Goal: Information Seeking & Learning: Learn about a topic

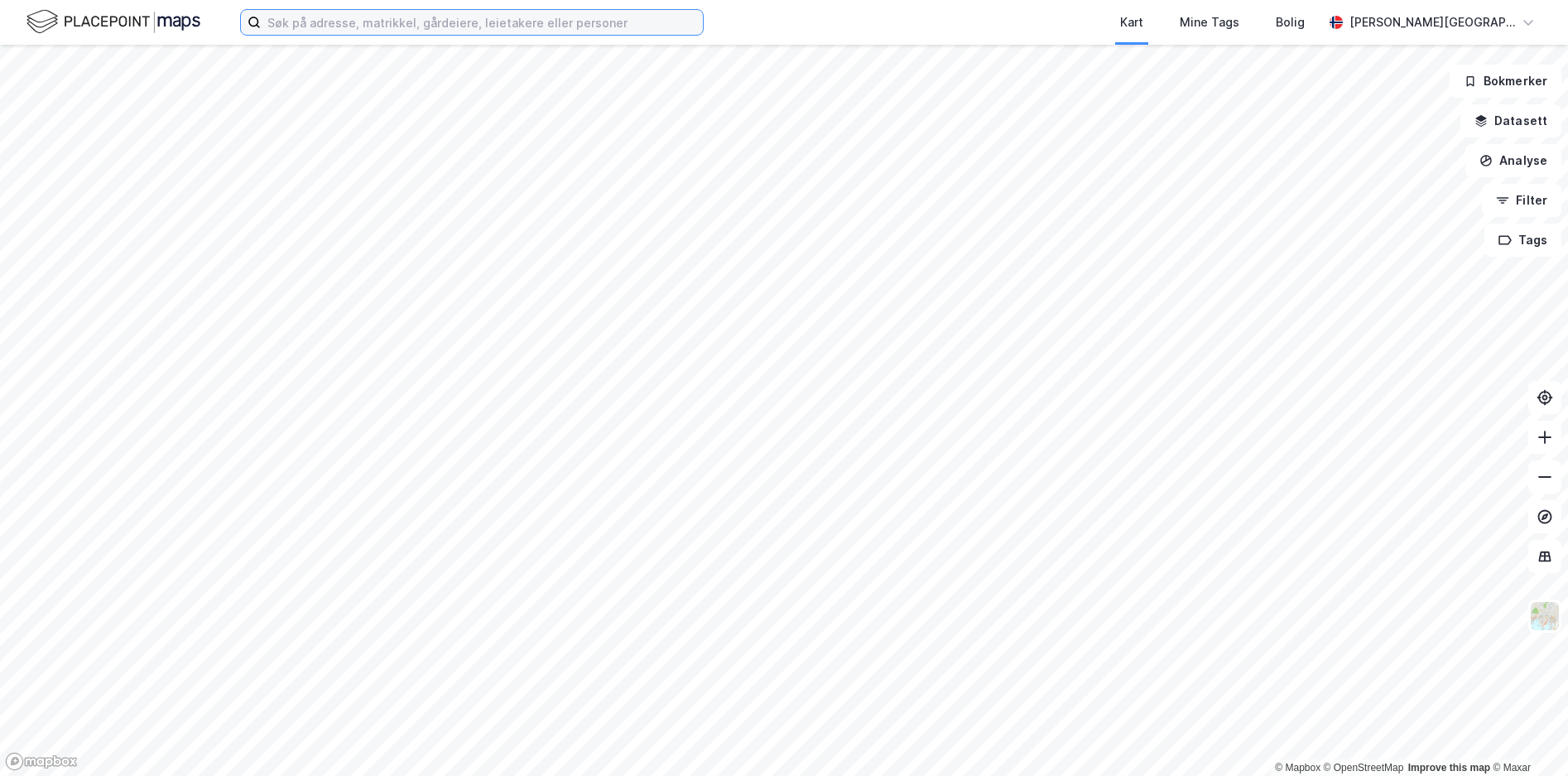
drag, startPoint x: 468, startPoint y: 22, endPoint x: 478, endPoint y: 20, distance: 10.2
click at [468, 22] on input at bounding box center [482, 22] width 442 height 25
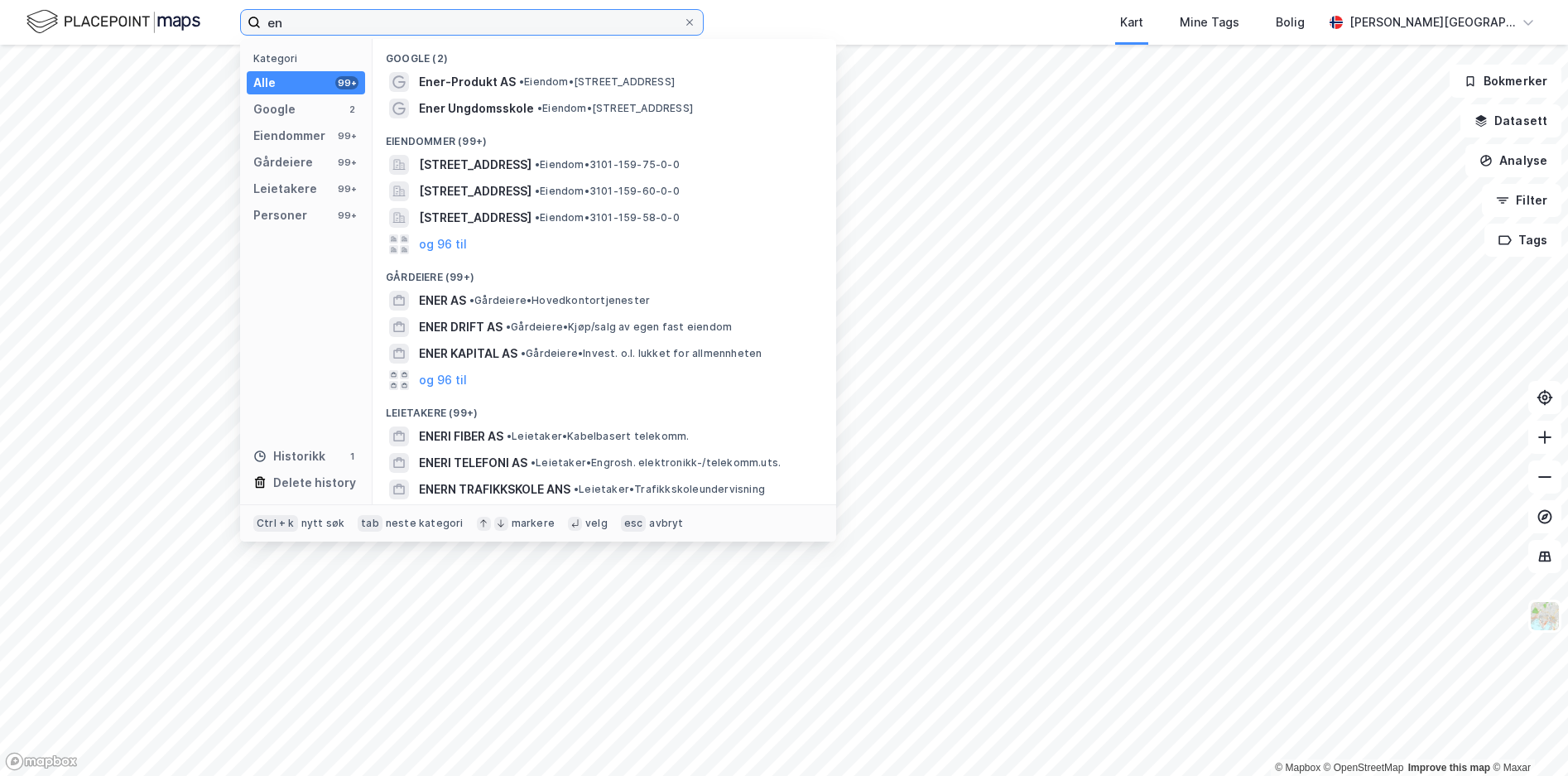
type input "e"
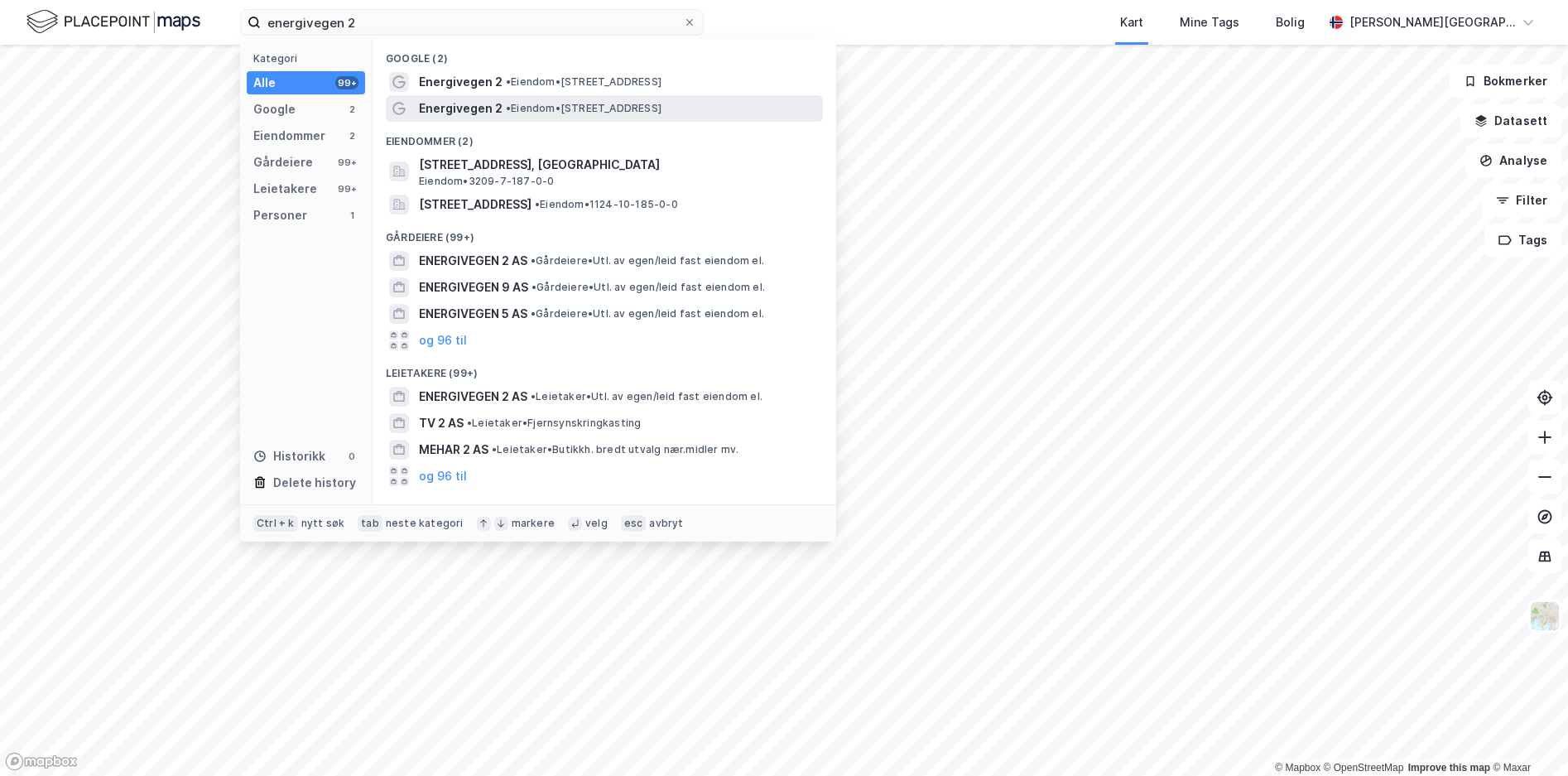
click at [498, 106] on span "Energivegen 2" at bounding box center [460, 108] width 84 height 20
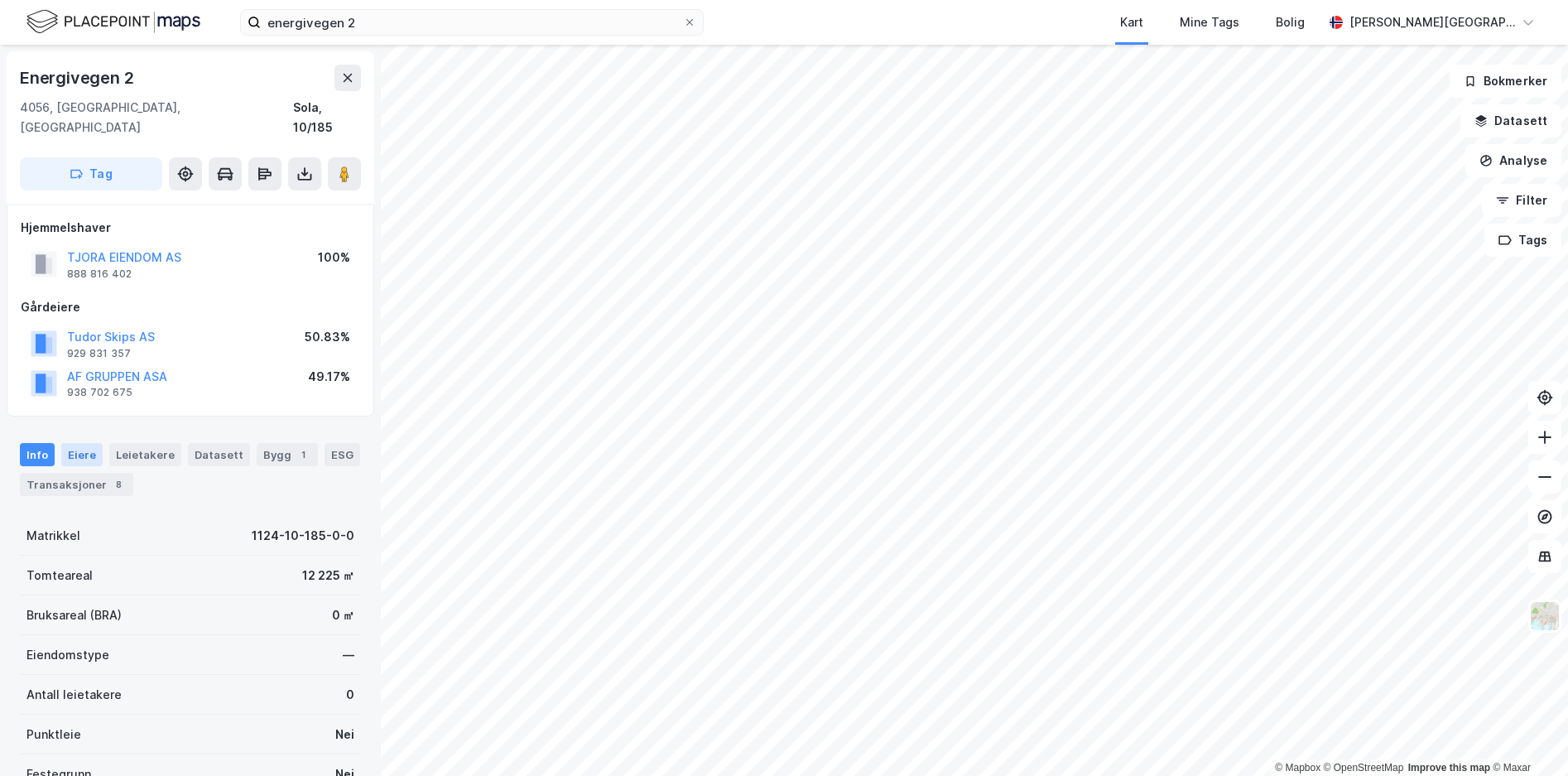
click at [66, 443] on div "Eiere" at bounding box center [82, 454] width 42 height 23
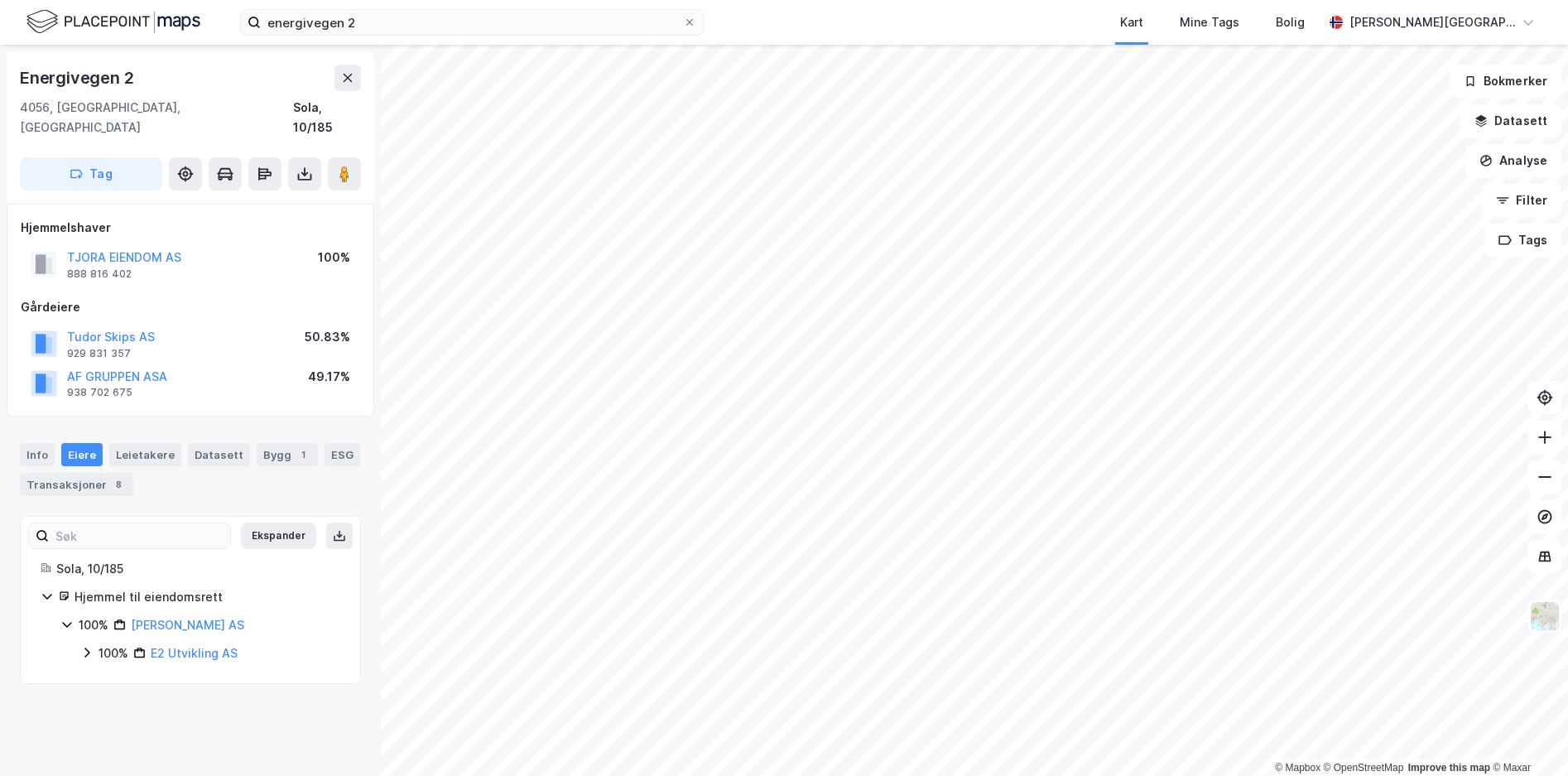
click at [67, 617] on icon at bounding box center [67, 624] width 14 height 14
click at [93, 646] on icon at bounding box center [87, 652] width 14 height 14
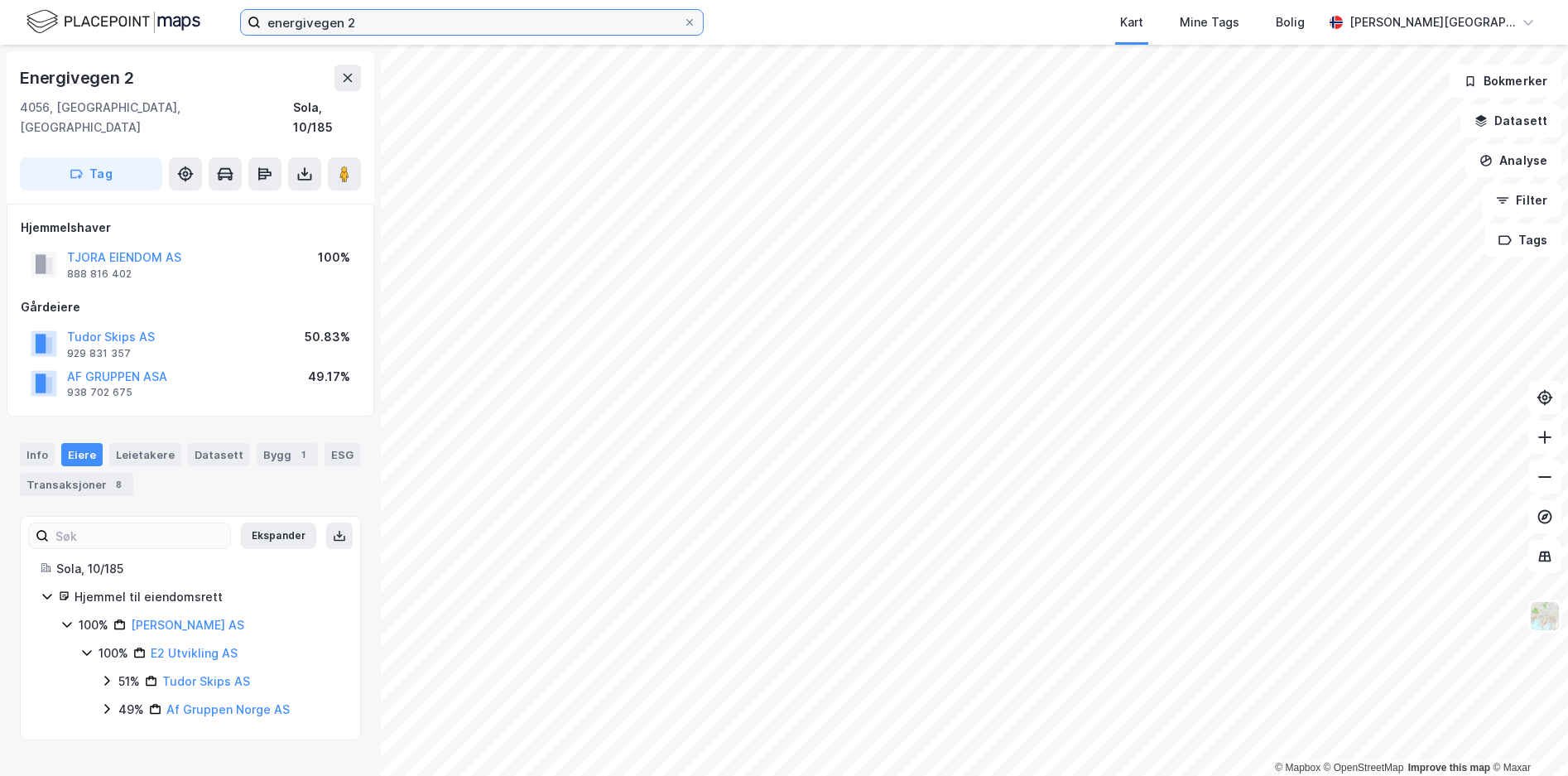
drag, startPoint x: 222, startPoint y: 22, endPoint x: 171, endPoint y: 23, distance: 51.0
click at [171, 23] on div "energivegen 2 Kart Mine Tags Bolig [PERSON_NAME][GEOGRAPHIC_DATA]" at bounding box center [784, 22] width 1568 height 44
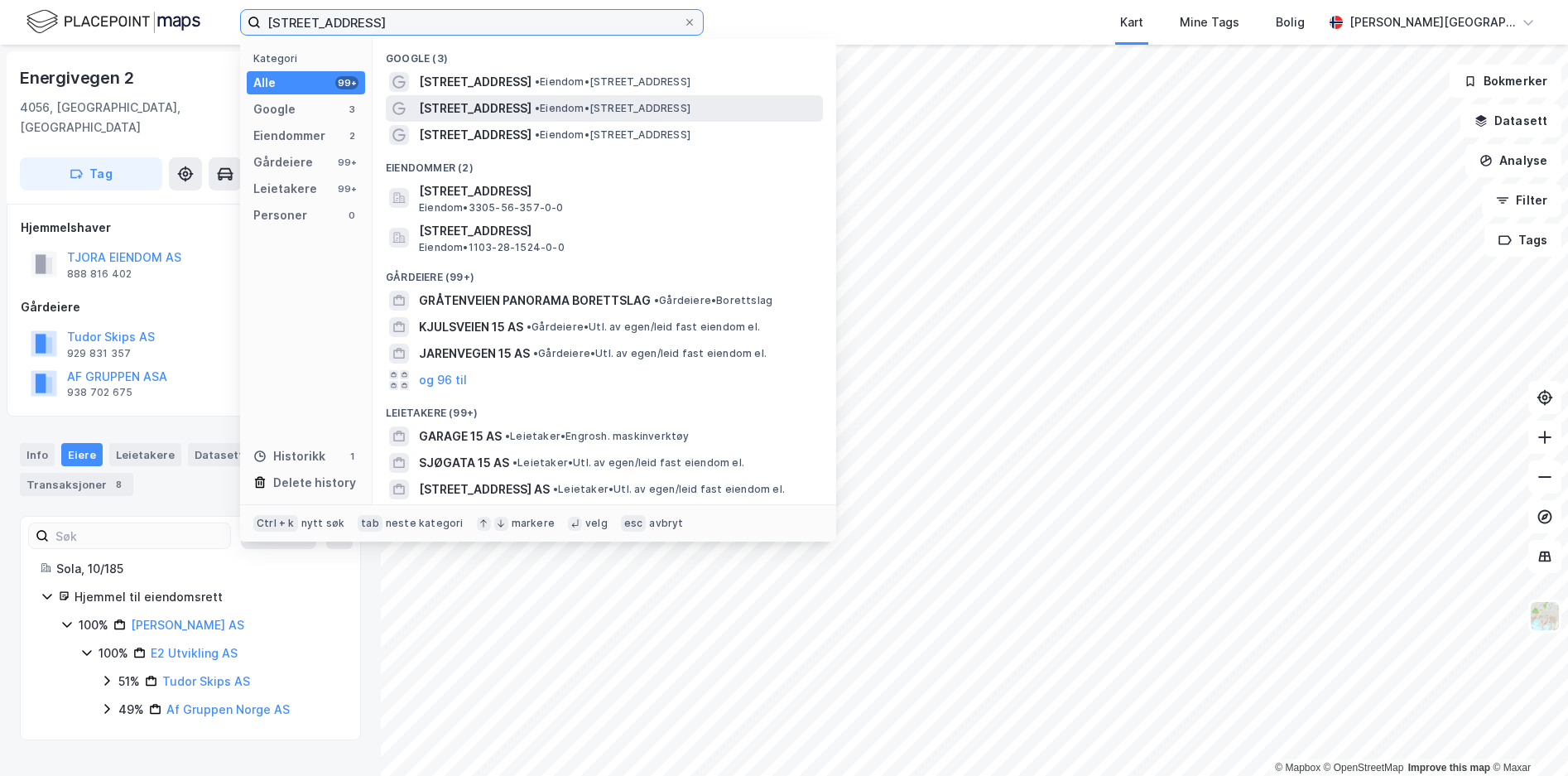
type input "[STREET_ADDRESS]"
click at [535, 113] on span "•" at bounding box center [537, 107] width 5 height 13
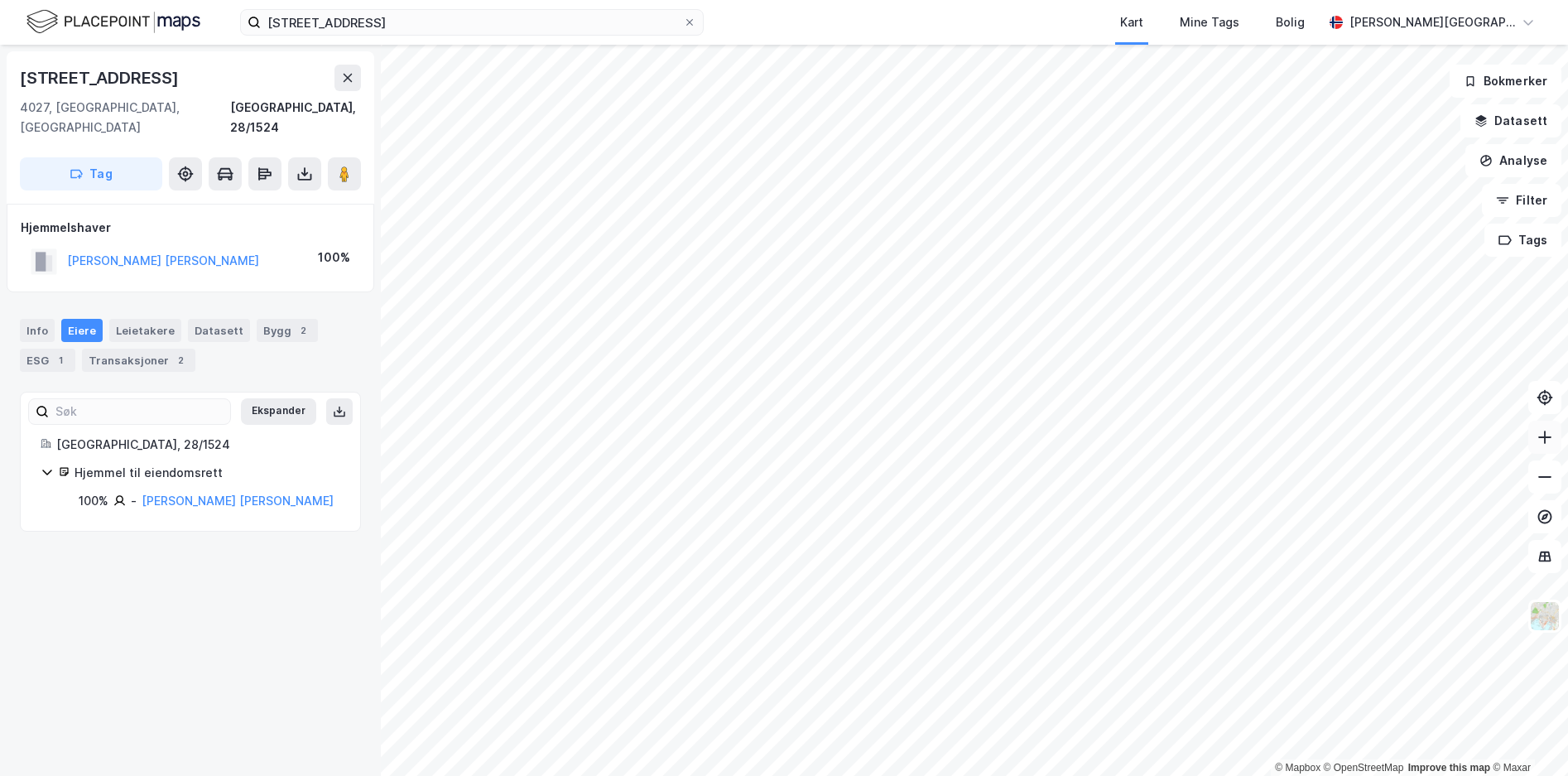
click at [1550, 437] on icon at bounding box center [1545, 437] width 14 height 2
click at [1540, 484] on icon at bounding box center [1544, 476] width 16 height 16
click at [1500, 125] on button "Datasett" at bounding box center [1510, 120] width 101 height 33
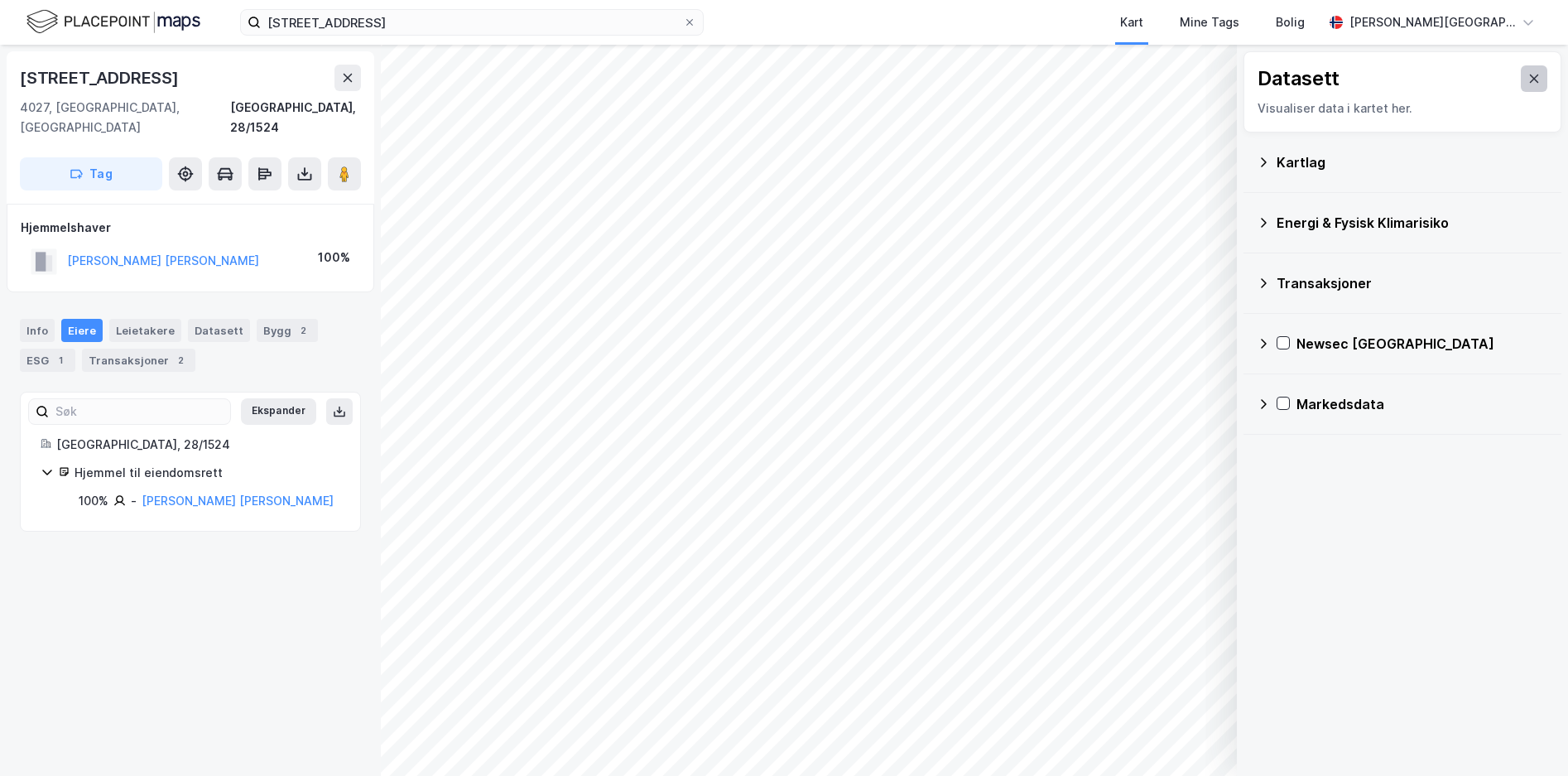
click at [1520, 81] on button at bounding box center [1533, 78] width 26 height 26
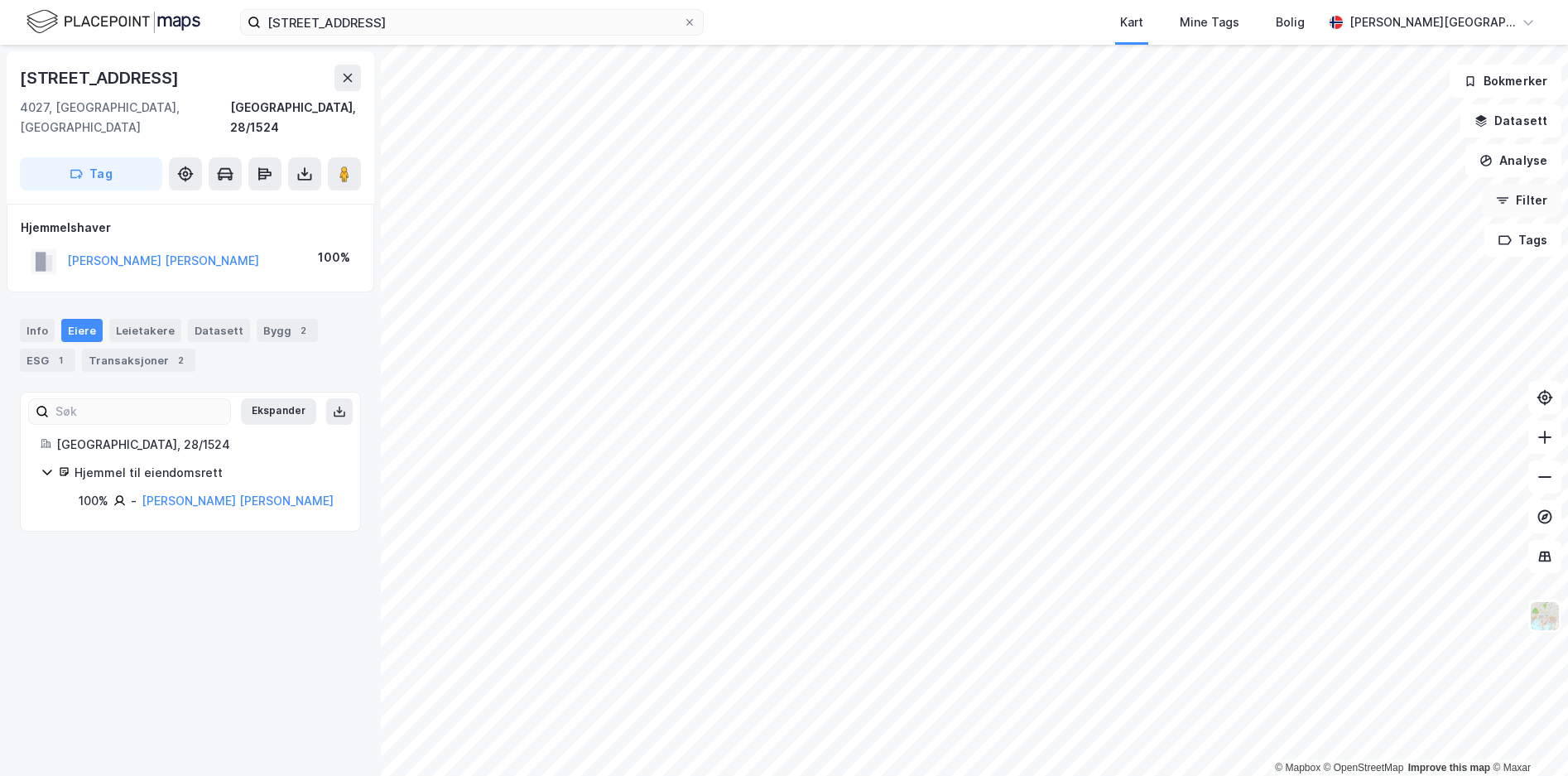
click at [1509, 194] on icon "button" at bounding box center [1502, 200] width 14 height 14
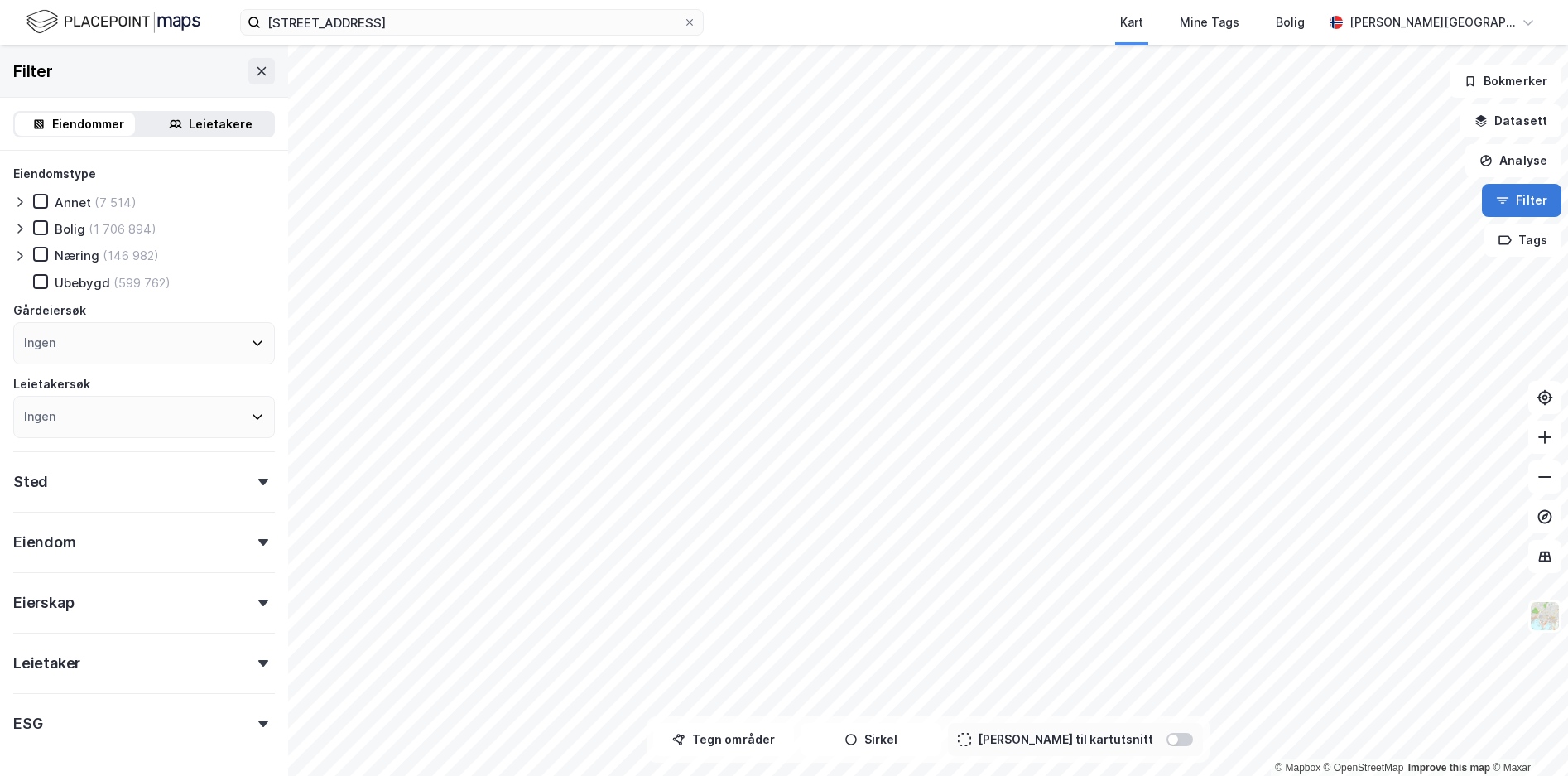
click at [1509, 194] on icon "button" at bounding box center [1502, 200] width 14 height 14
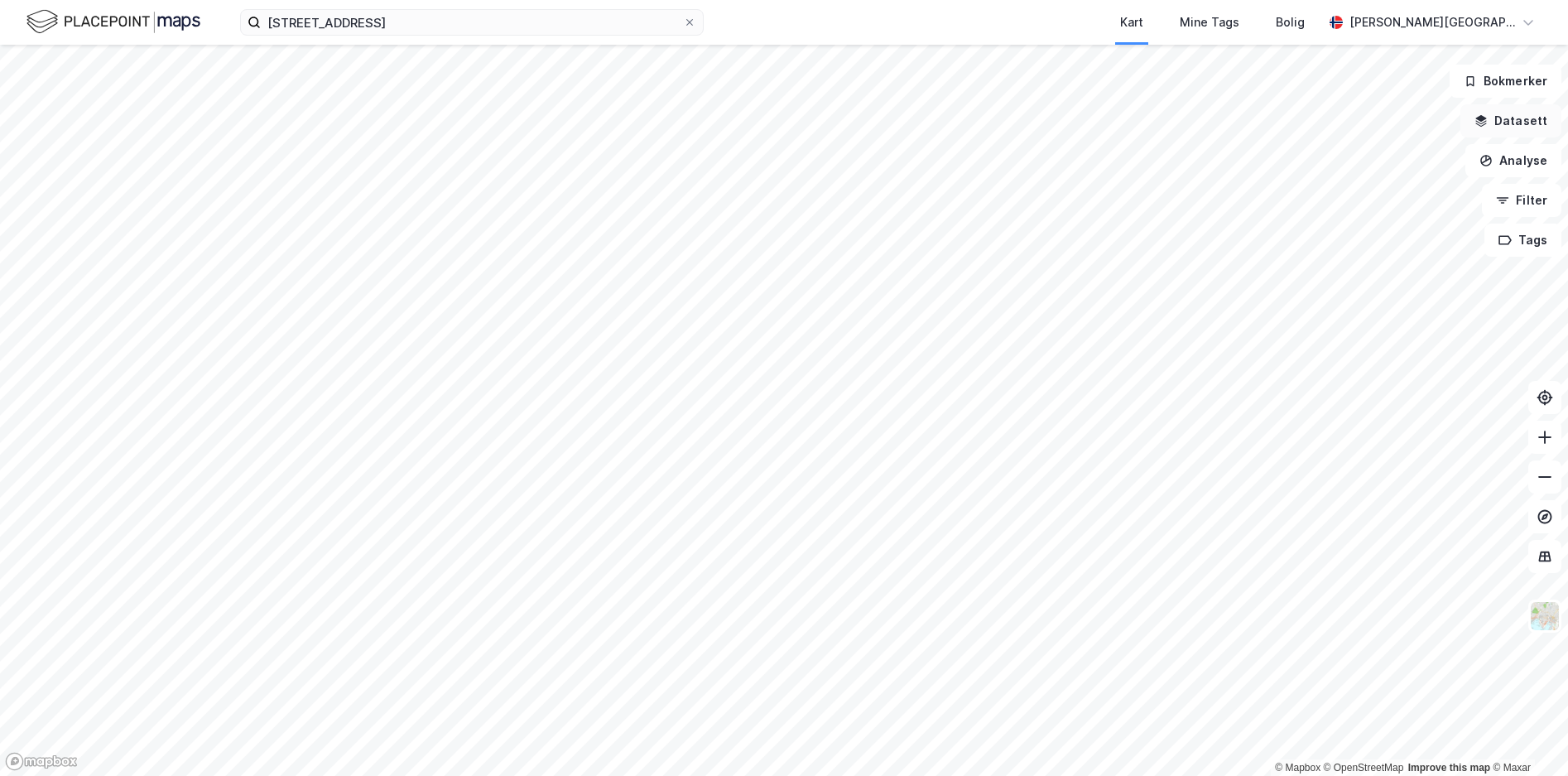
click at [1513, 118] on button "Datasett" at bounding box center [1510, 120] width 101 height 33
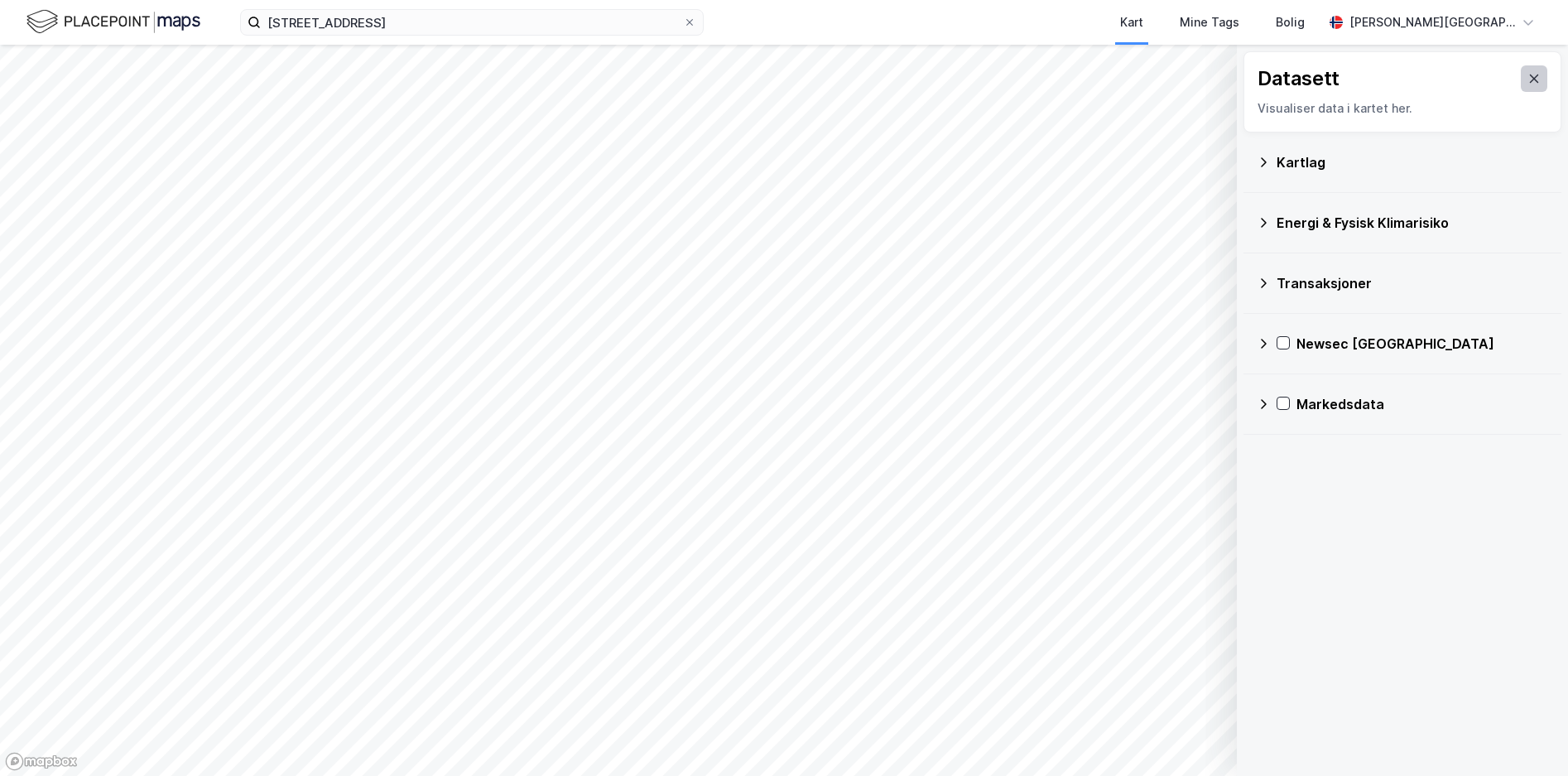
click at [1521, 89] on button at bounding box center [1533, 78] width 26 height 26
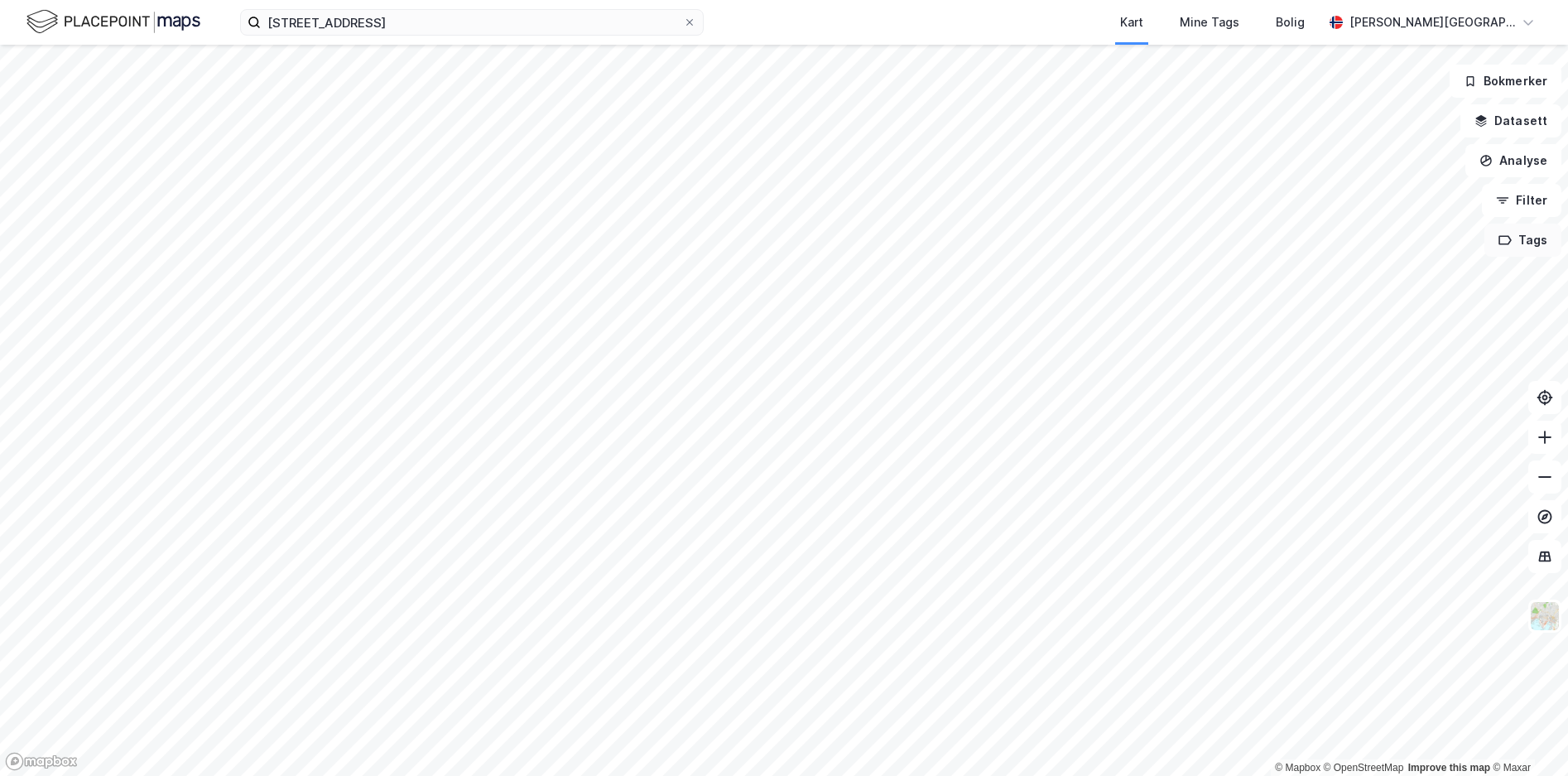
click at [1518, 249] on button "Tags" at bounding box center [1522, 240] width 77 height 33
click at [1448, 254] on icon at bounding box center [1449, 251] width 9 height 9
click at [1505, 123] on button "Datasett" at bounding box center [1510, 120] width 101 height 33
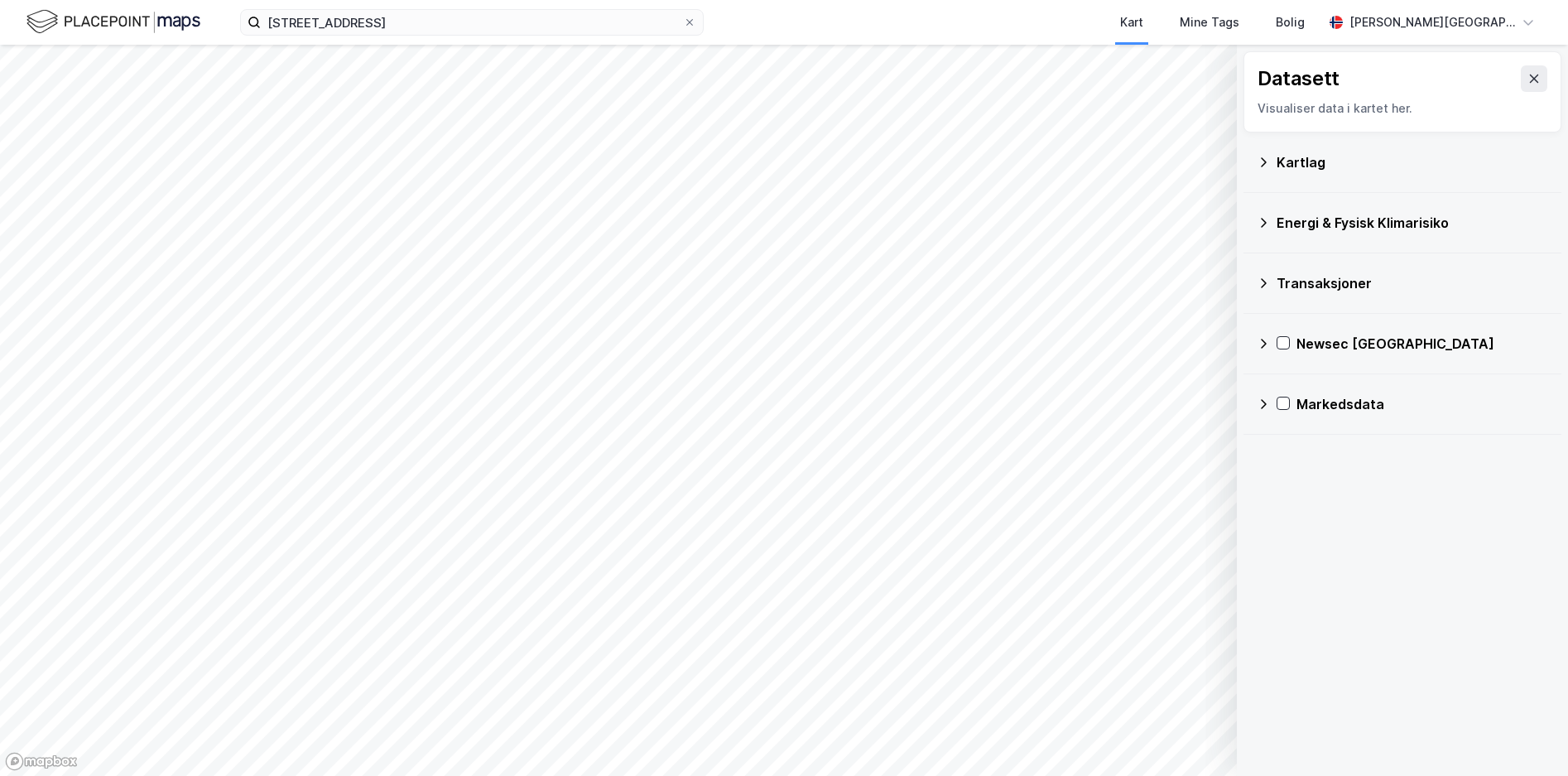
click at [1271, 296] on div "Transaksjoner" at bounding box center [1403, 283] width 292 height 40
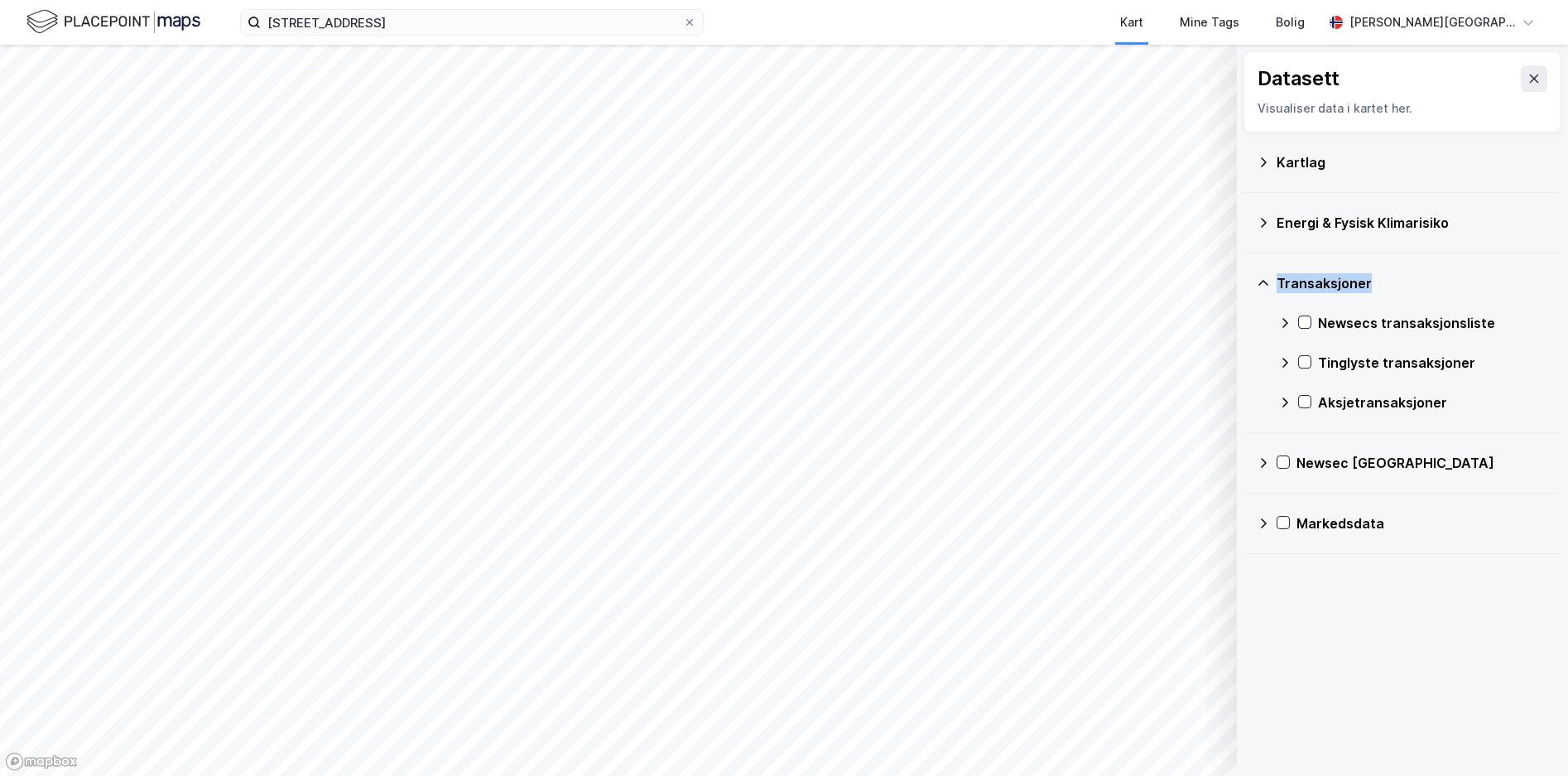
click at [1271, 295] on div "Transaksjoner" at bounding box center [1403, 283] width 292 height 40
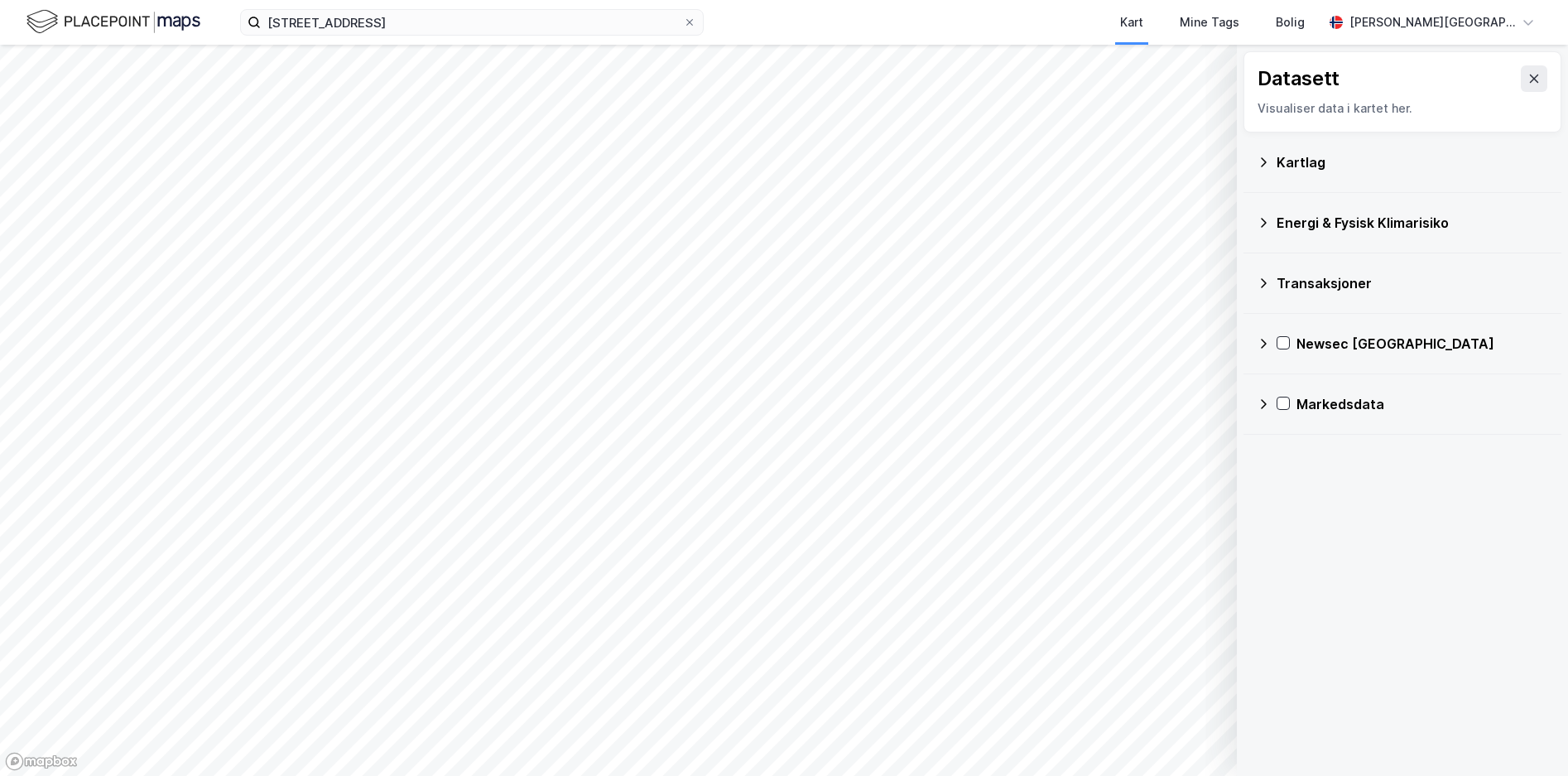
drag, startPoint x: 1271, startPoint y: 295, endPoint x: 1272, endPoint y: 237, distance: 58.0
click at [1272, 237] on div "Energi & Fysisk Klimarisiko" at bounding box center [1403, 223] width 292 height 40
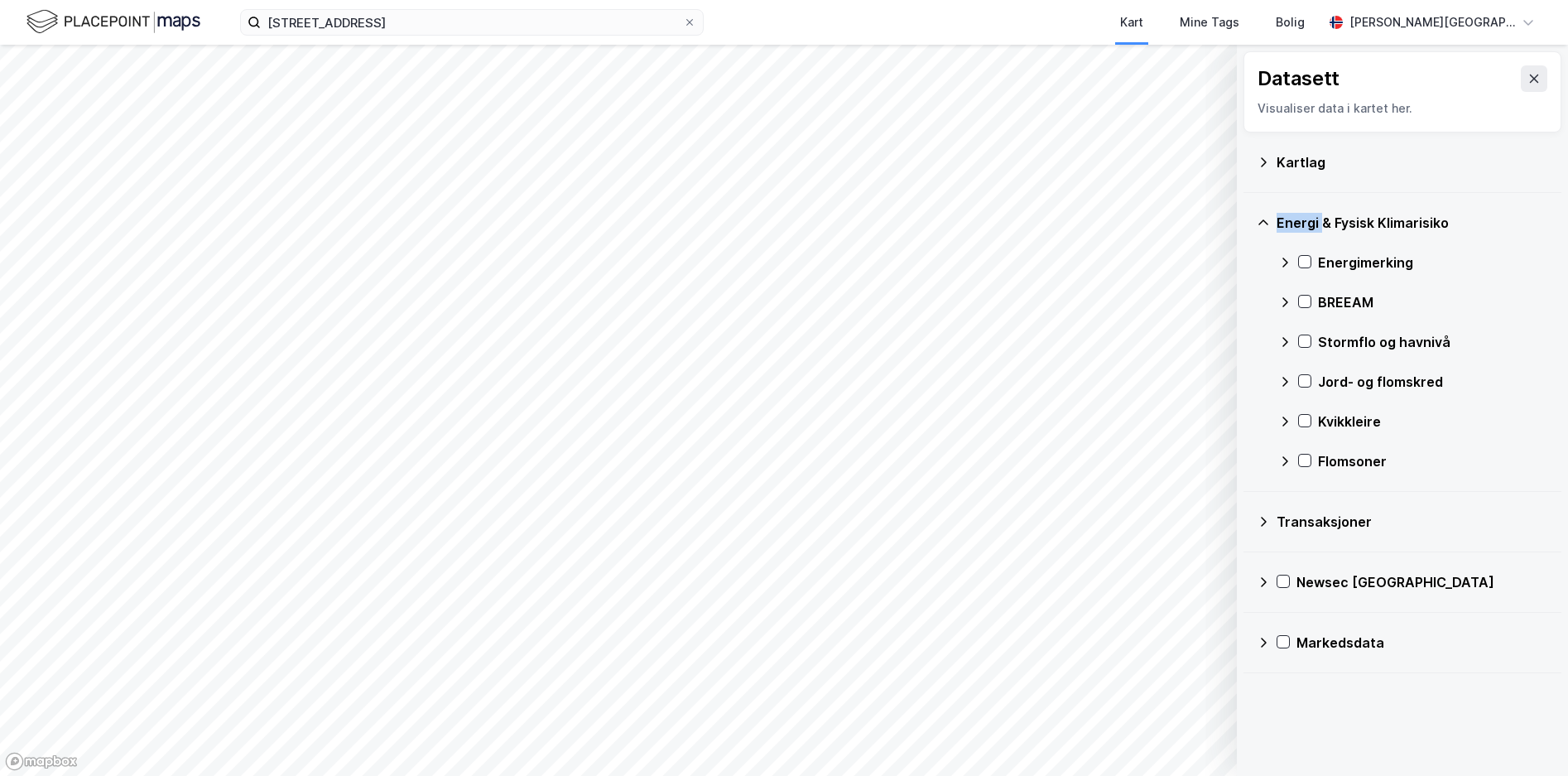
click at [1272, 237] on div "Energi & Fysisk Klimarisiko" at bounding box center [1403, 223] width 292 height 40
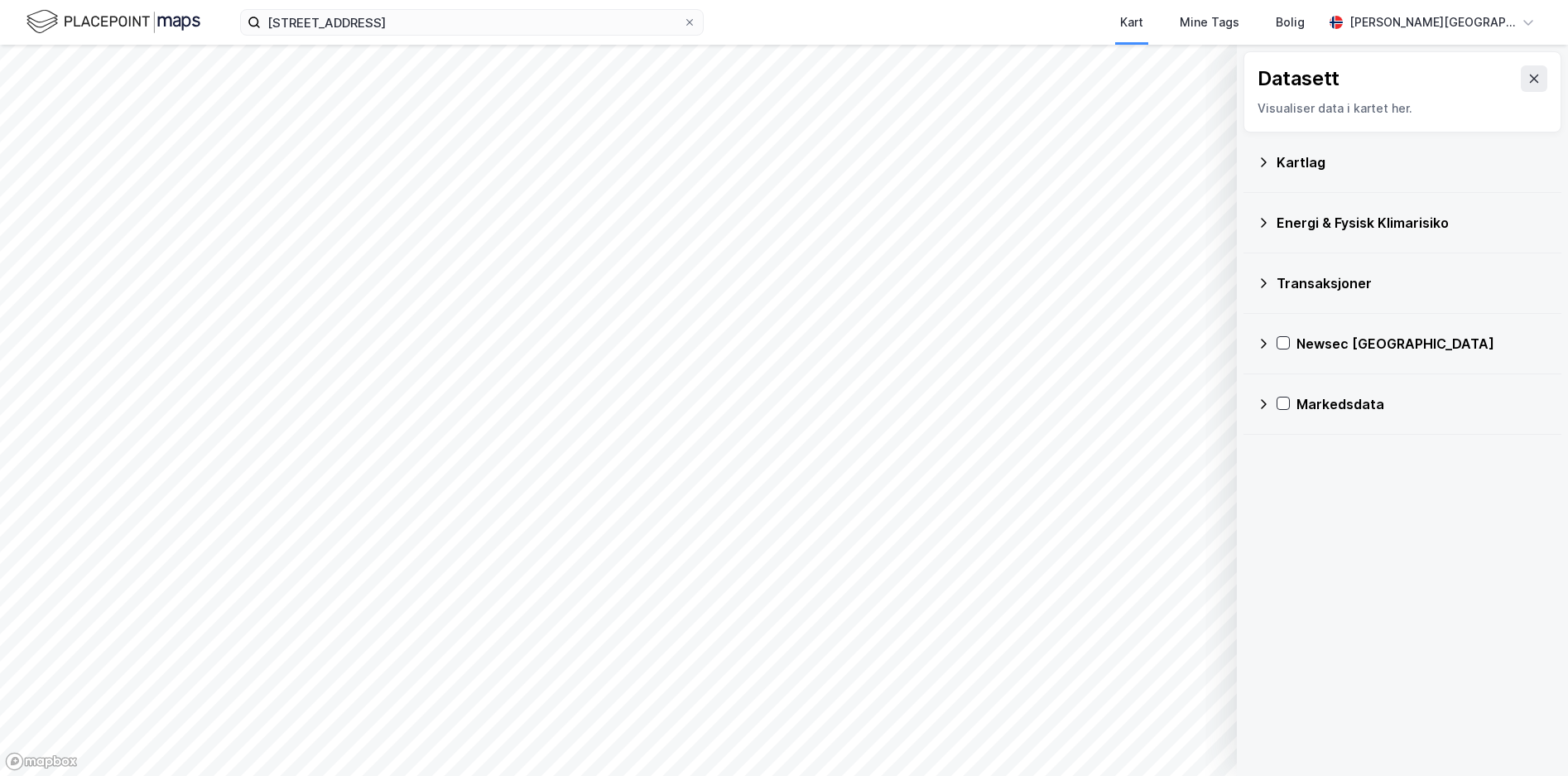
drag, startPoint x: 1272, startPoint y: 237, endPoint x: 1268, endPoint y: 171, distance: 66.1
click at [1268, 171] on div "Kartlag" at bounding box center [1403, 162] width 292 height 40
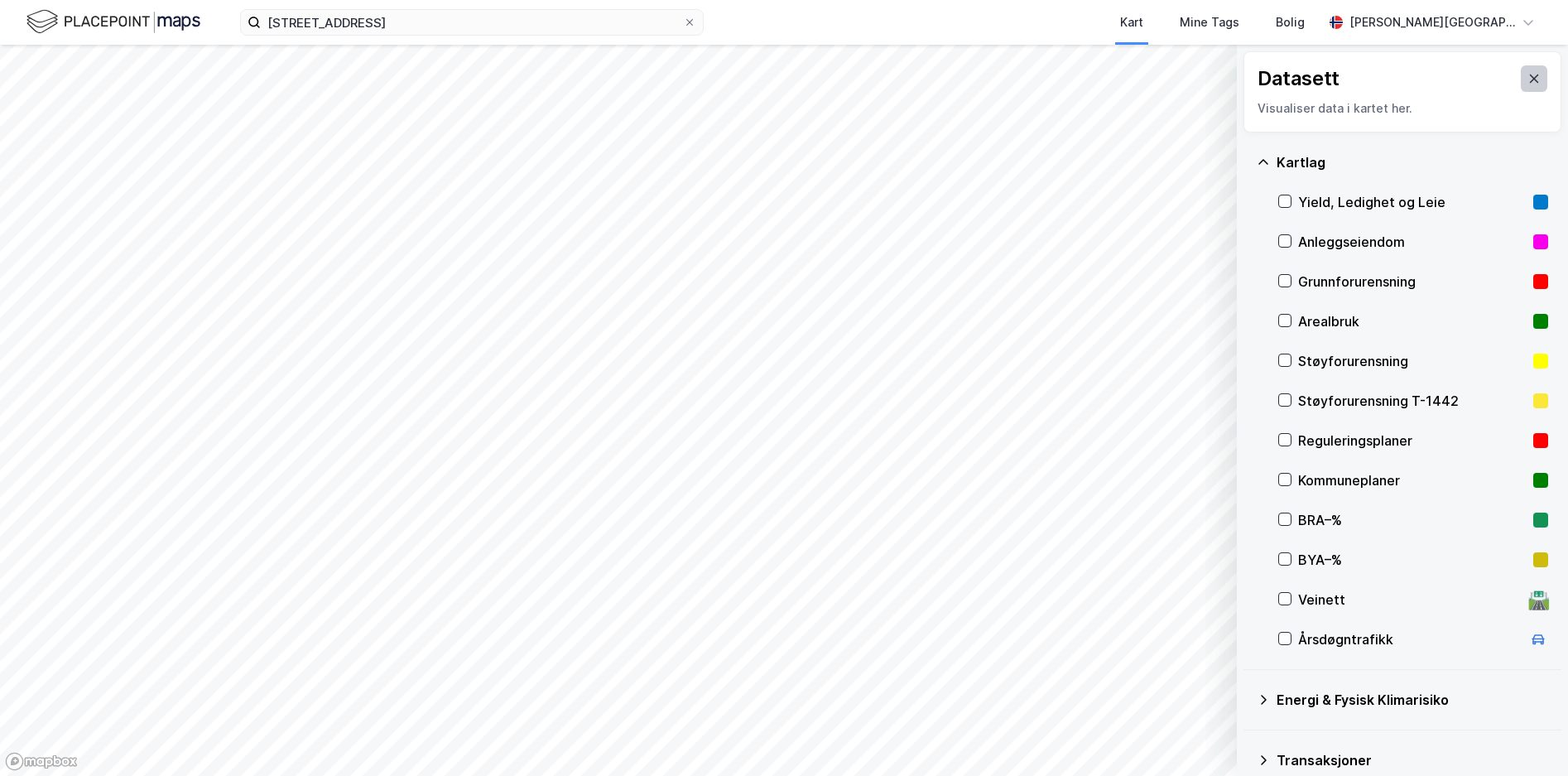
click at [1520, 71] on button at bounding box center [1533, 78] width 26 height 26
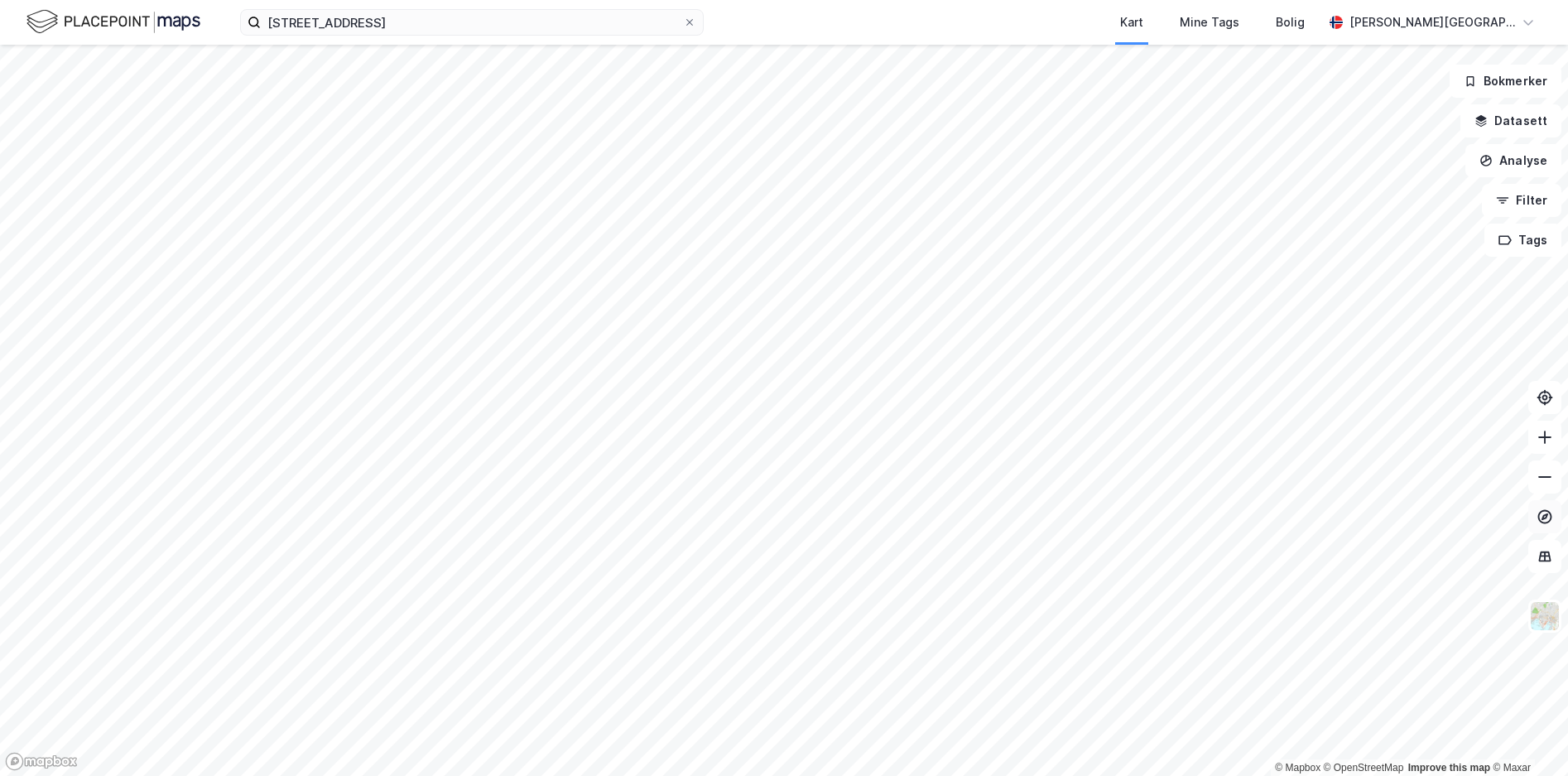
click at [1549, 514] on icon at bounding box center [1544, 516] width 16 height 16
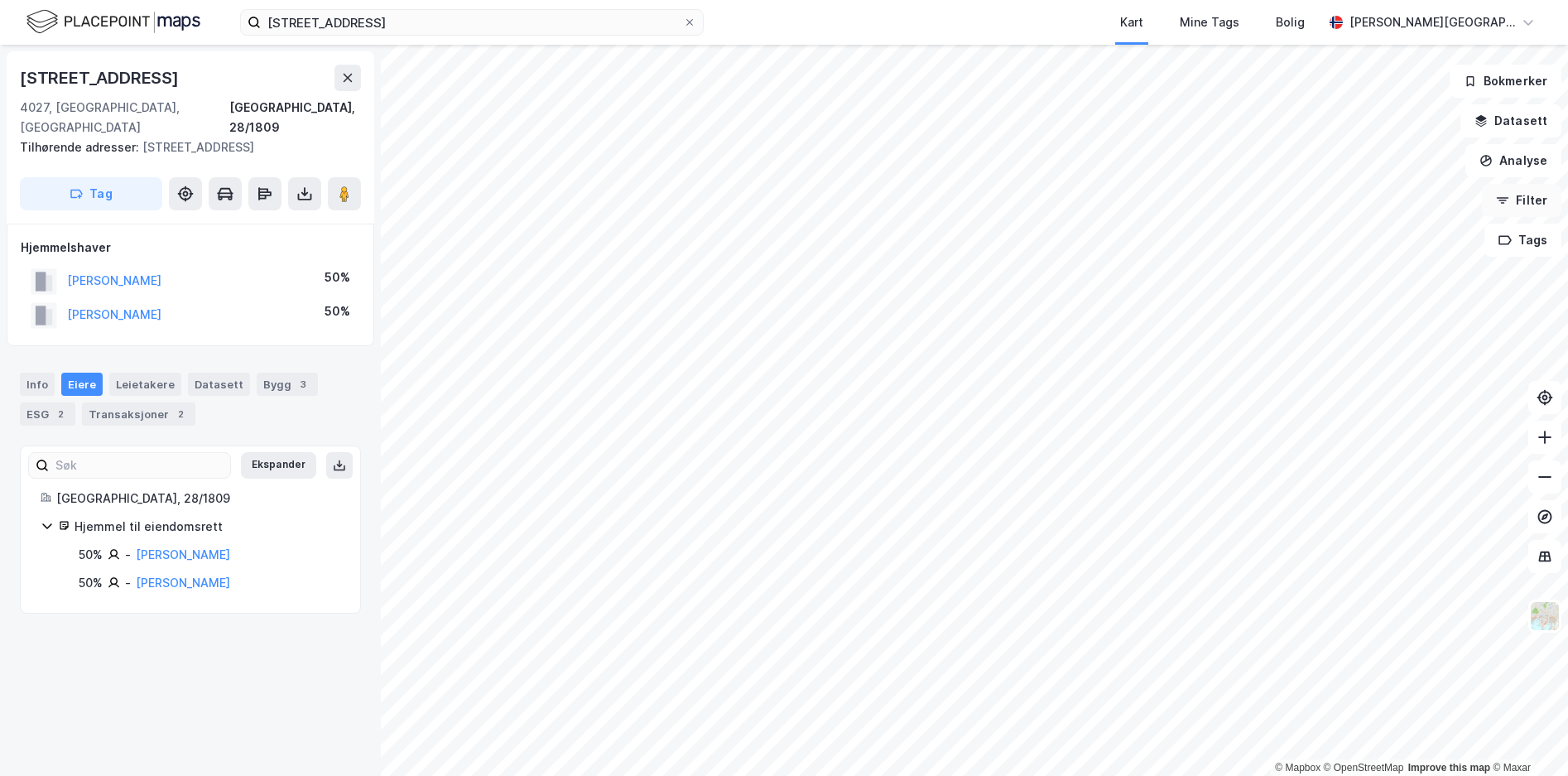
click at [1530, 207] on button "Filter" at bounding box center [1521, 200] width 79 height 33
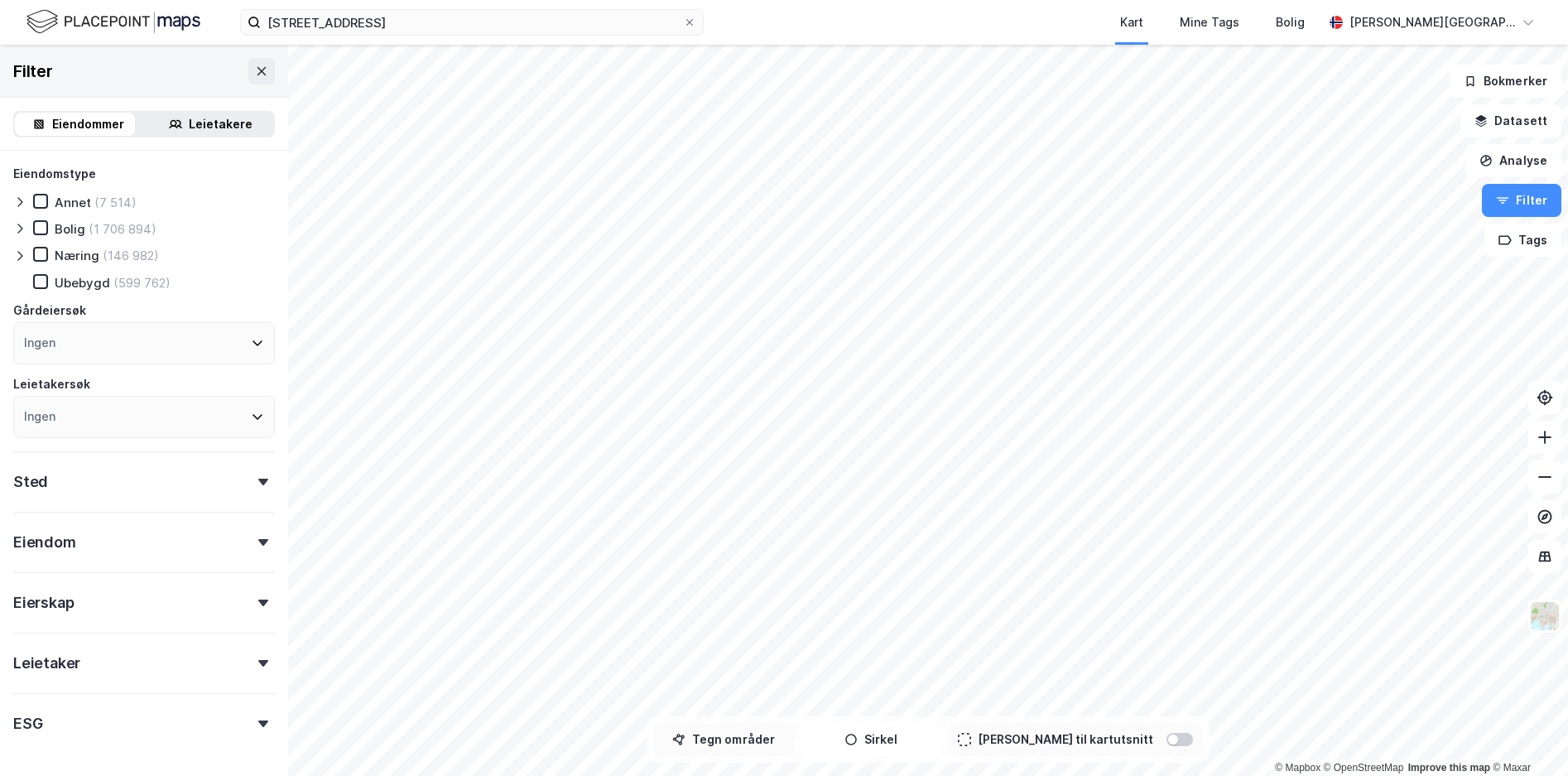
click at [736, 741] on button "Tegn områder" at bounding box center [723, 738] width 141 height 33
click at [756, 742] on button "Tegner i kart" at bounding box center [723, 738] width 141 height 33
click at [756, 742] on button "Tegn områder" at bounding box center [723, 738] width 141 height 33
click at [1066, 359] on div "0m" at bounding box center [1065, 359] width 34 height 23
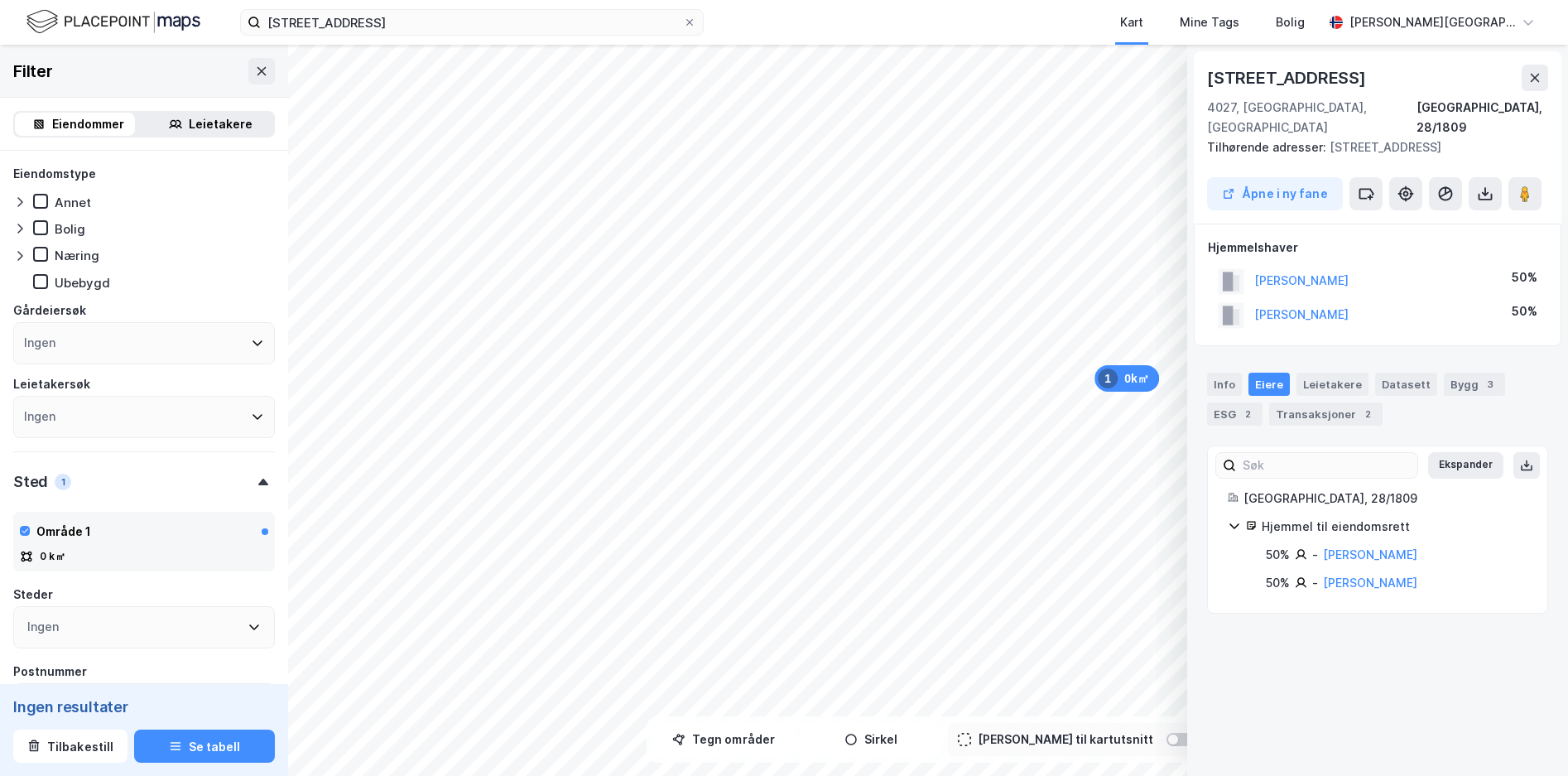
click at [1534, 86] on button at bounding box center [1534, 78] width 26 height 26
